Goal: Find specific page/section: Find specific page/section

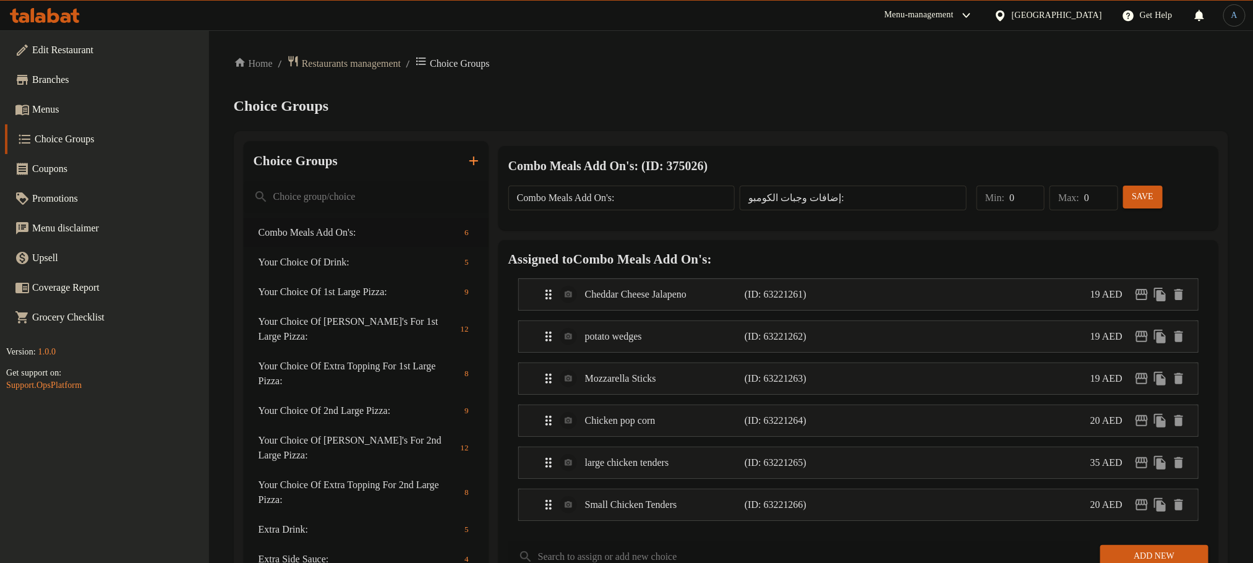
click at [659, 105] on div at bounding box center [626, 281] width 1253 height 563
click at [338, 56] on span "Restaurants management" at bounding box center [351, 63] width 99 height 15
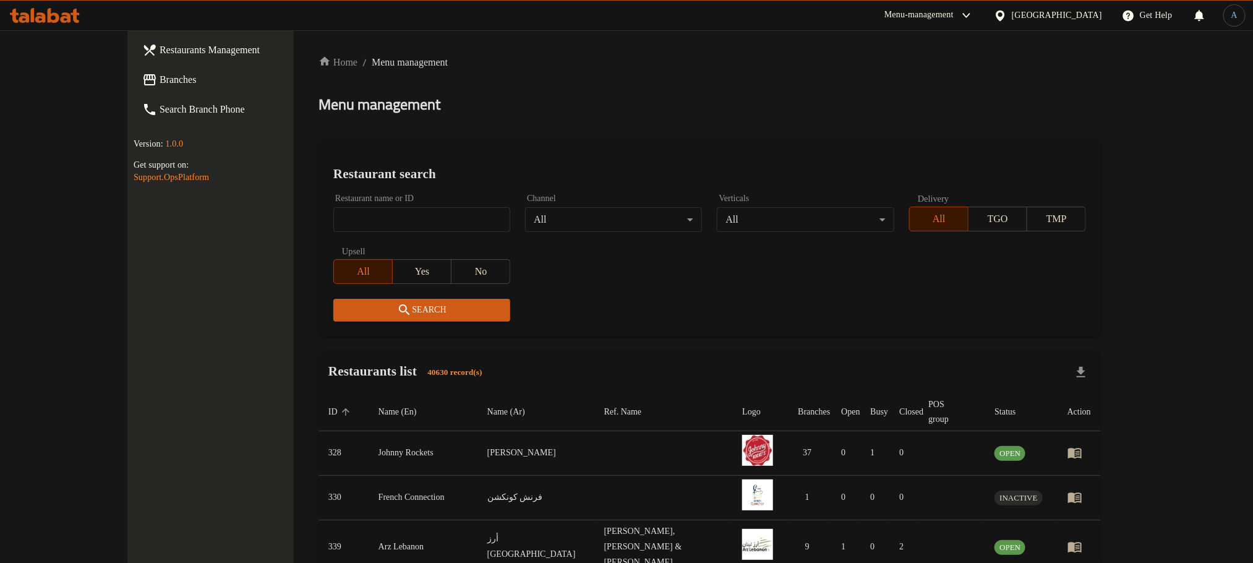
click at [1013, 14] on div "[GEOGRAPHIC_DATA]" at bounding box center [1057, 16] width 90 height 14
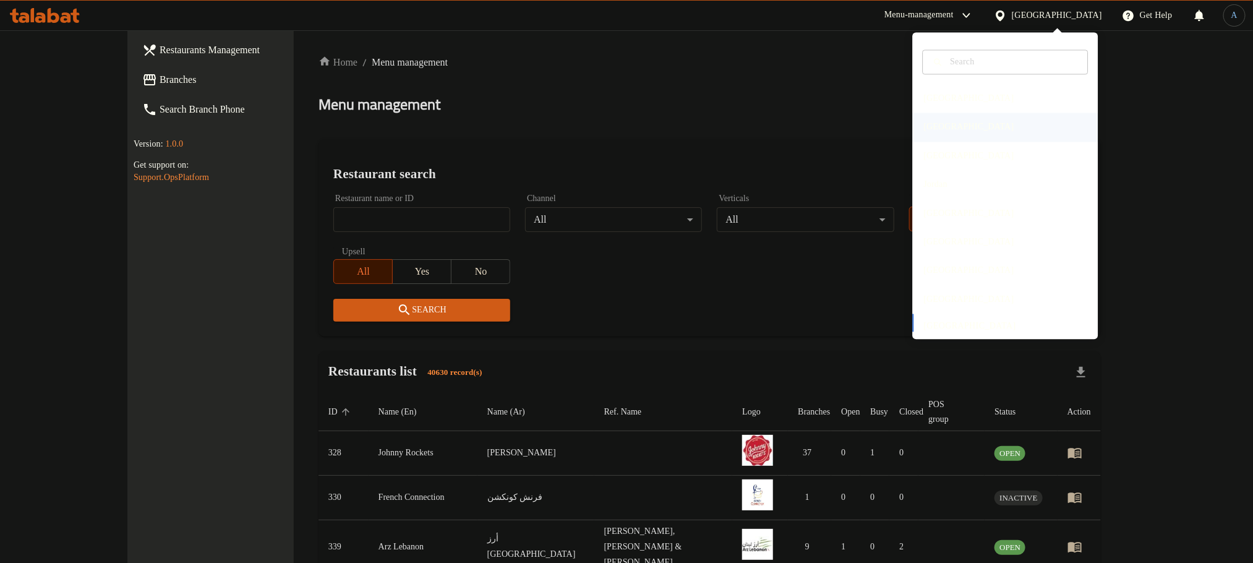
click at [949, 123] on div "[GEOGRAPHIC_DATA]" at bounding box center [1006, 127] width 186 height 28
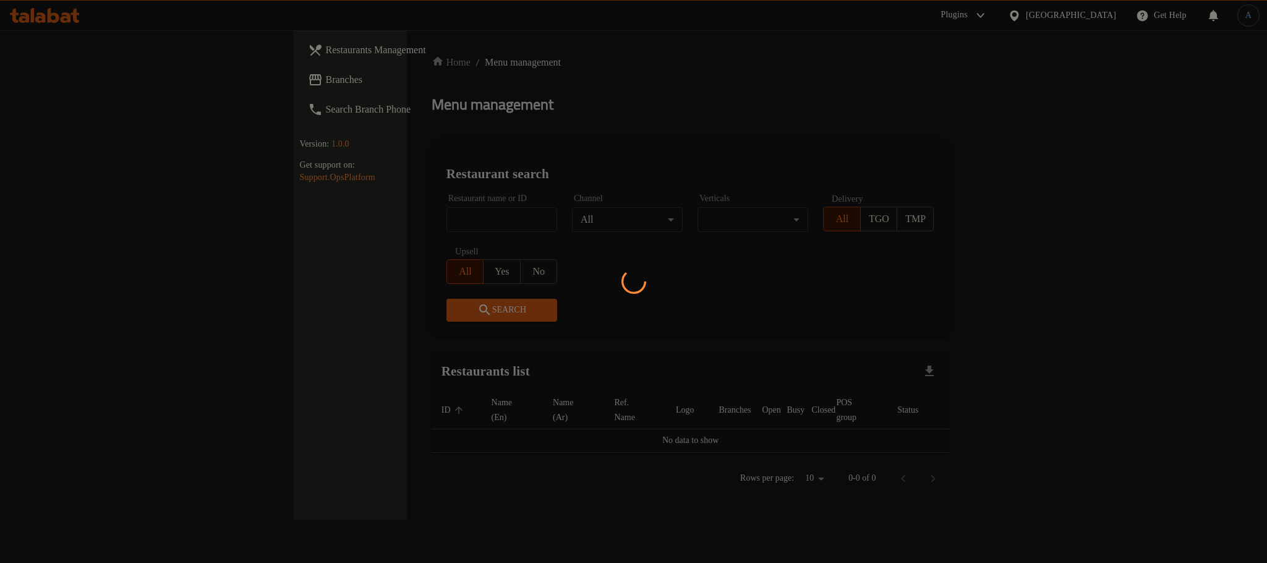
click at [559, 106] on div at bounding box center [633, 281] width 1267 height 563
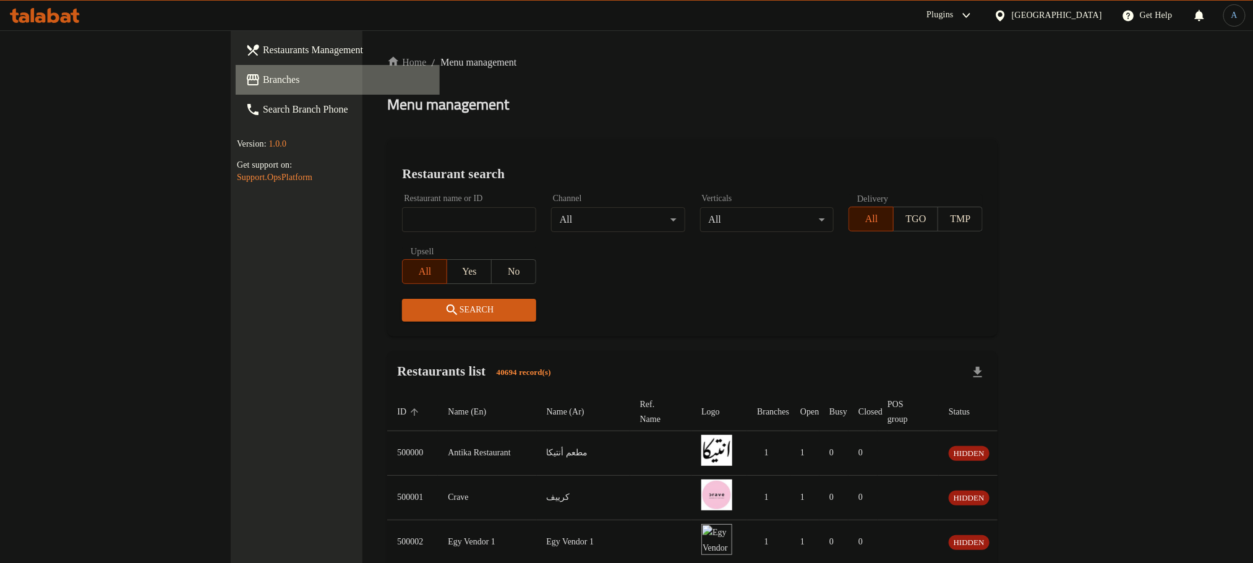
click at [236, 67] on link "Branches" at bounding box center [338, 80] width 204 height 30
